Goal: Task Accomplishment & Management: Use online tool/utility

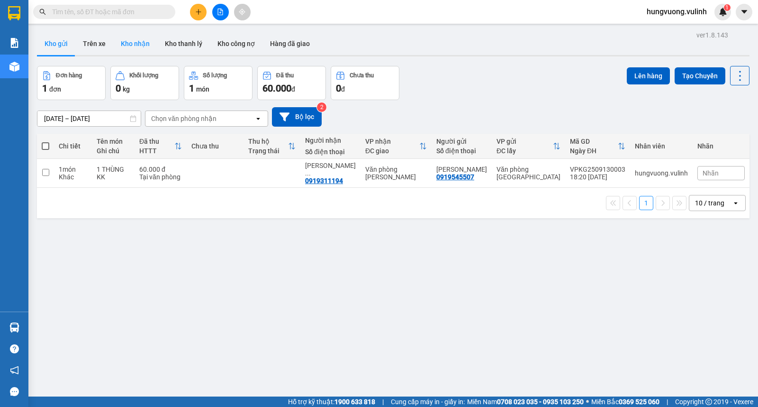
click at [121, 45] on button "Kho nhận" at bounding box center [135, 43] width 44 height 23
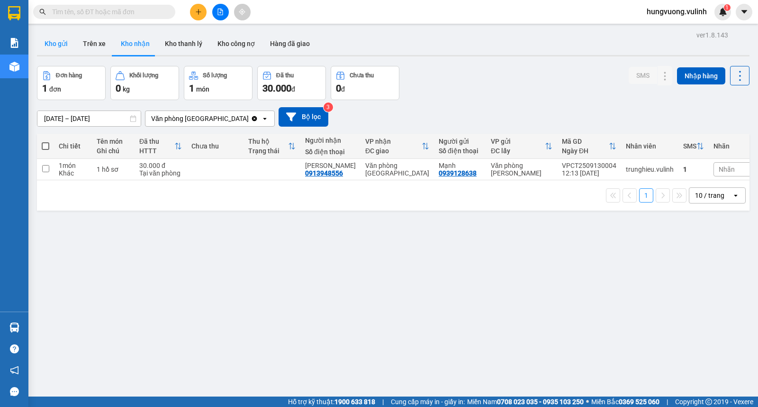
click at [54, 43] on button "Kho gửi" at bounding box center [56, 43] width 38 height 23
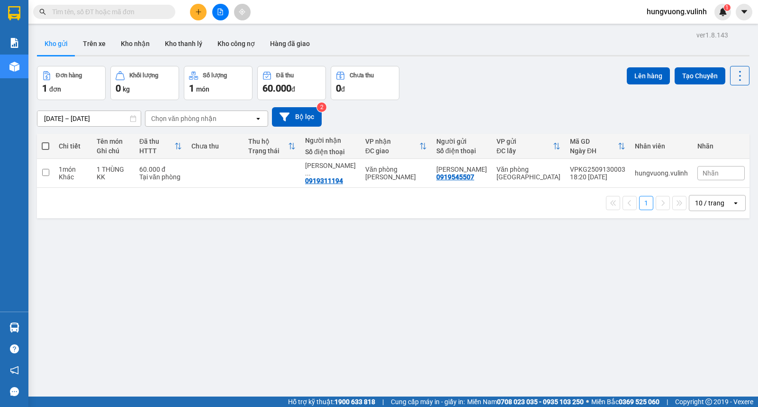
drag, startPoint x: 46, startPoint y: 146, endPoint x: 39, endPoint y: 136, distance: 12.2
click at [46, 145] on span at bounding box center [46, 146] width 8 height 8
click at [46, 141] on input "checkbox" at bounding box center [46, 141] width 0 height 0
checkbox input "true"
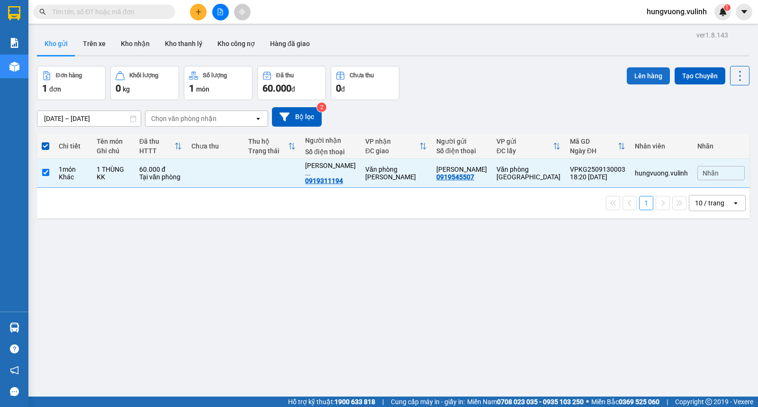
click at [633, 76] on button "Lên hàng" at bounding box center [648, 75] width 43 height 17
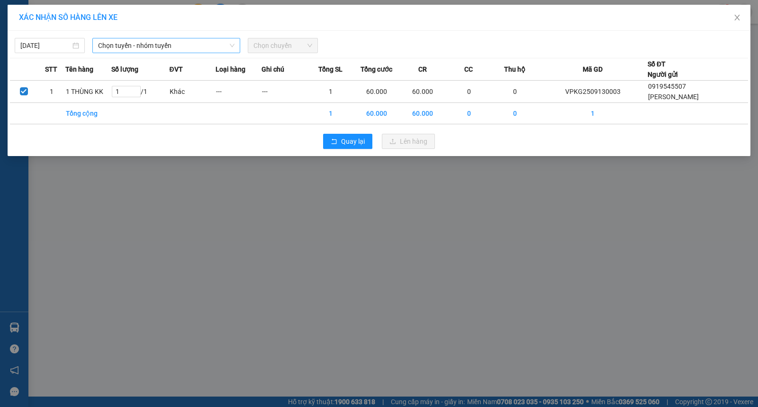
click at [186, 46] on span "Chọn tuyến - nhóm tuyến" at bounding box center [166, 45] width 137 height 14
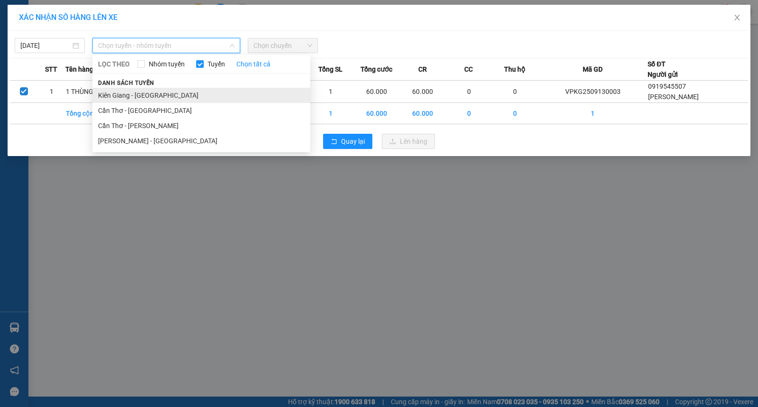
click at [193, 92] on li "Kiên Giang - [GEOGRAPHIC_DATA]" at bounding box center [201, 95] width 218 height 15
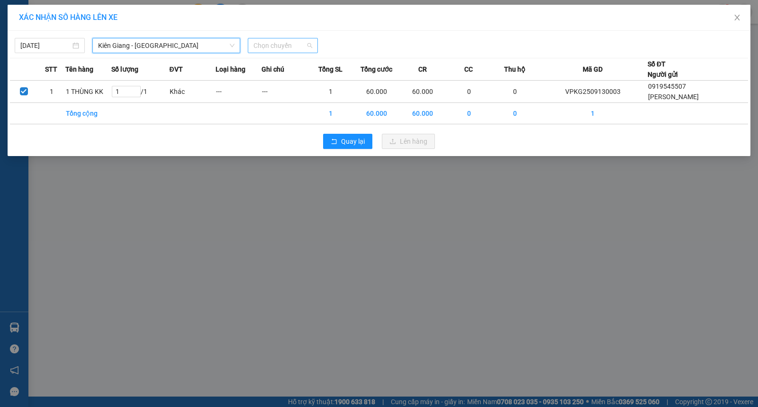
click at [281, 44] on span "Chọn chuyến" at bounding box center [283, 45] width 59 height 14
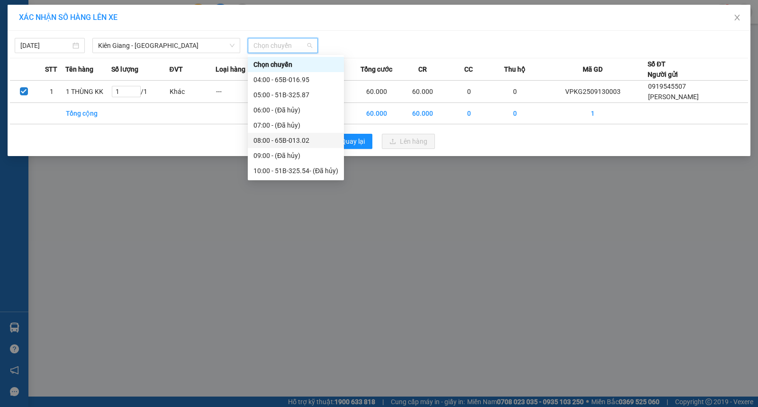
click at [318, 138] on div "08:00 - 65B-013.02" at bounding box center [296, 140] width 85 height 10
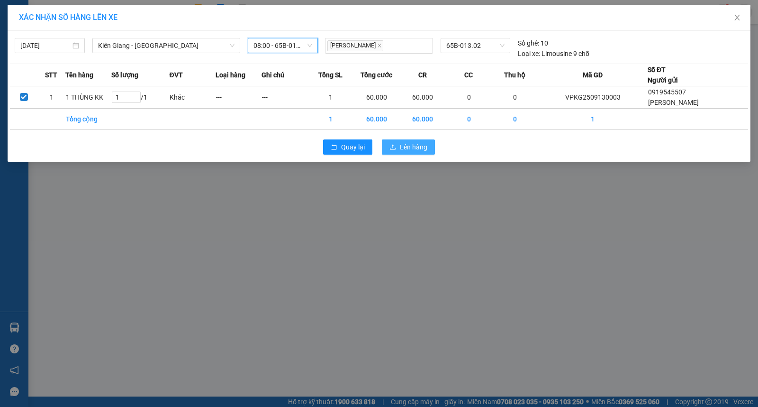
click at [406, 145] on span "Lên hàng" at bounding box center [413, 147] width 27 height 10
